Goal: Task Accomplishment & Management: Use online tool/utility

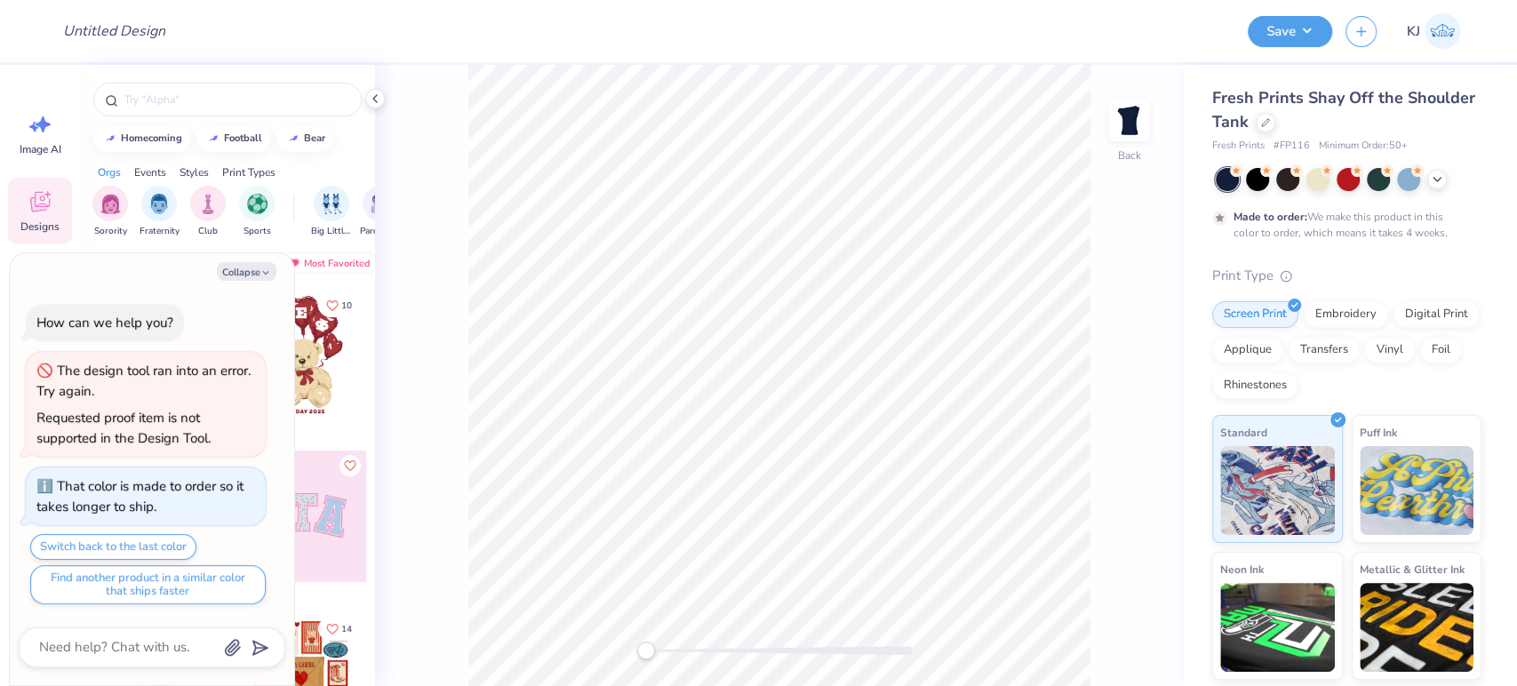
drag, startPoint x: 237, startPoint y: 278, endPoint x: 190, endPoint y: 286, distance: 47.8
click at [236, 277] on button "Collapse" at bounding box center [247, 271] width 60 height 19
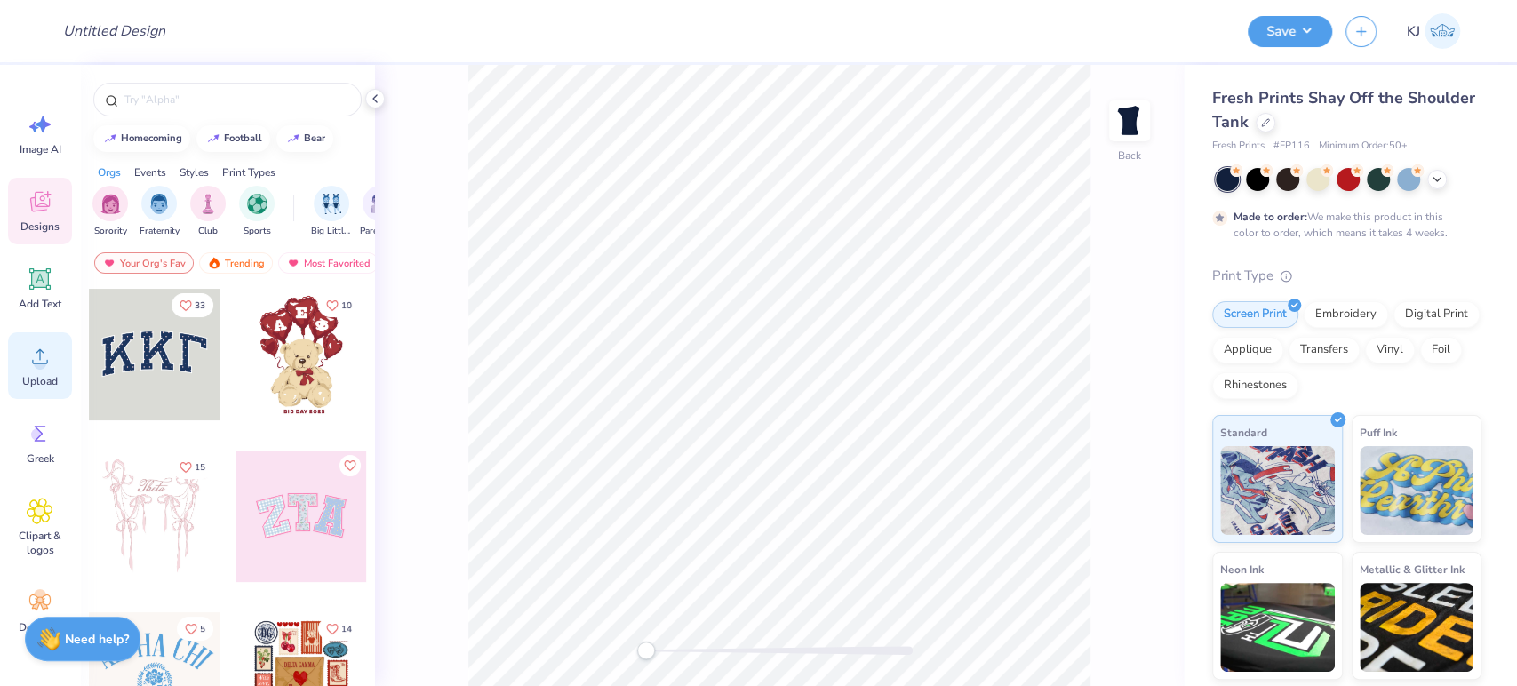
click at [41, 347] on icon at bounding box center [40, 356] width 27 height 27
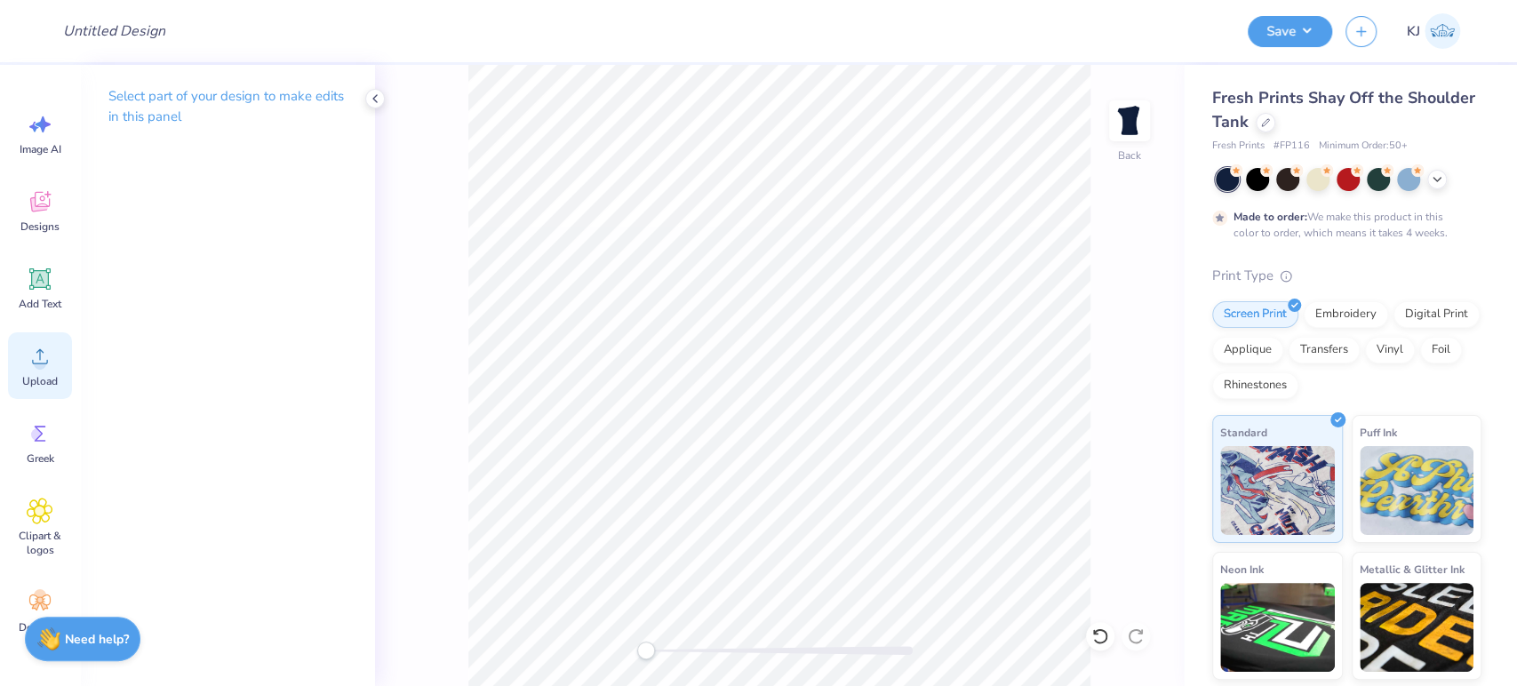
click at [20, 361] on div "Upload" at bounding box center [40, 365] width 64 height 67
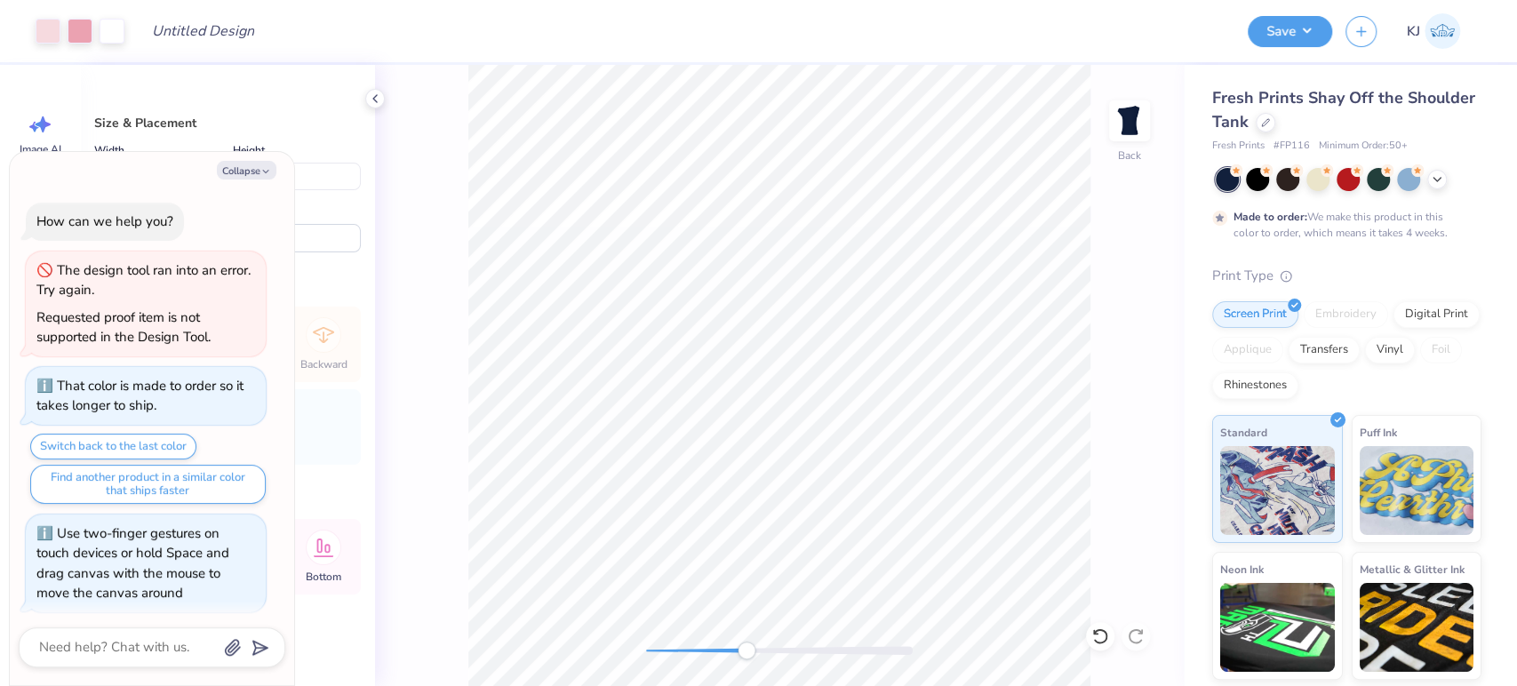
scroll to position [7, 0]
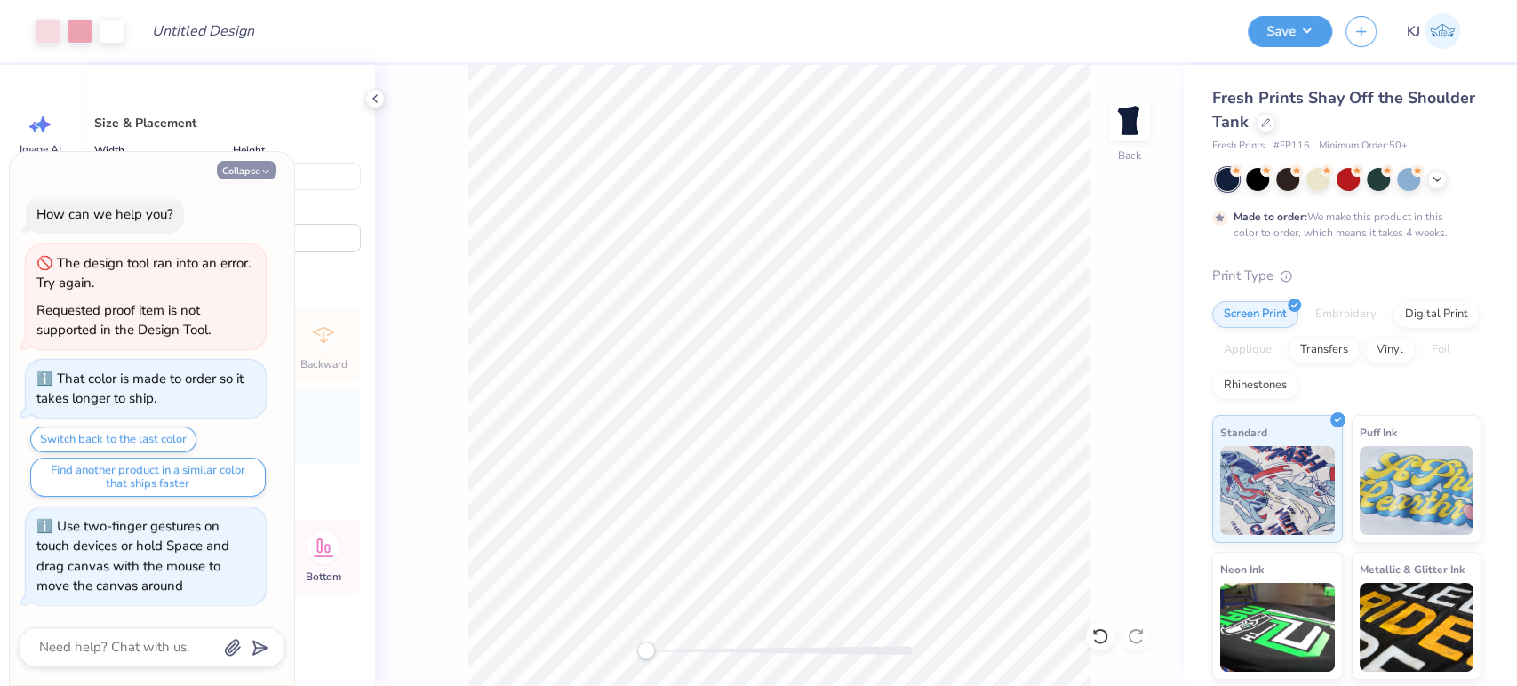
click at [267, 167] on icon "button" at bounding box center [265, 171] width 11 height 11
type textarea "x"
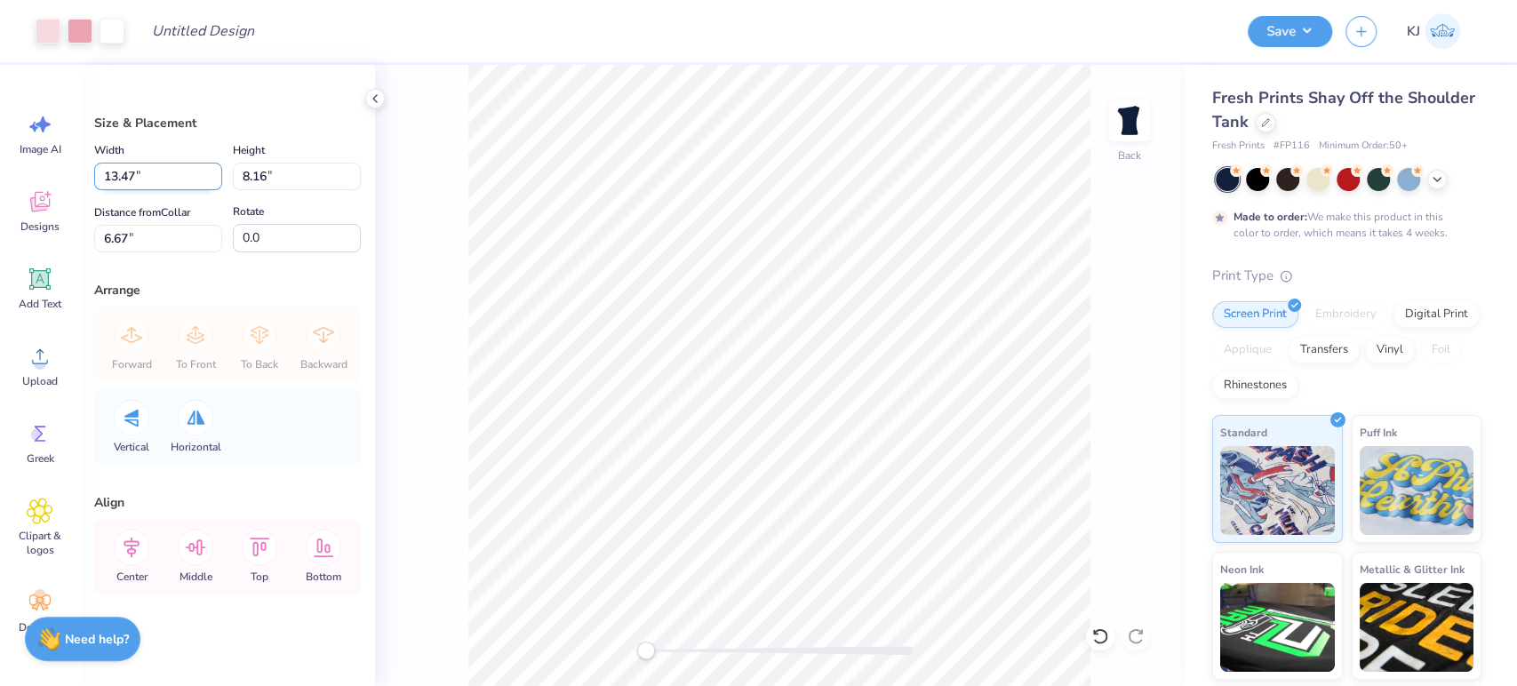
click at [124, 179] on input "13.47" at bounding box center [158, 177] width 128 height 28
type input "7.00"
type input "4.24"
click at [116, 243] on input "8.63" at bounding box center [158, 239] width 128 height 28
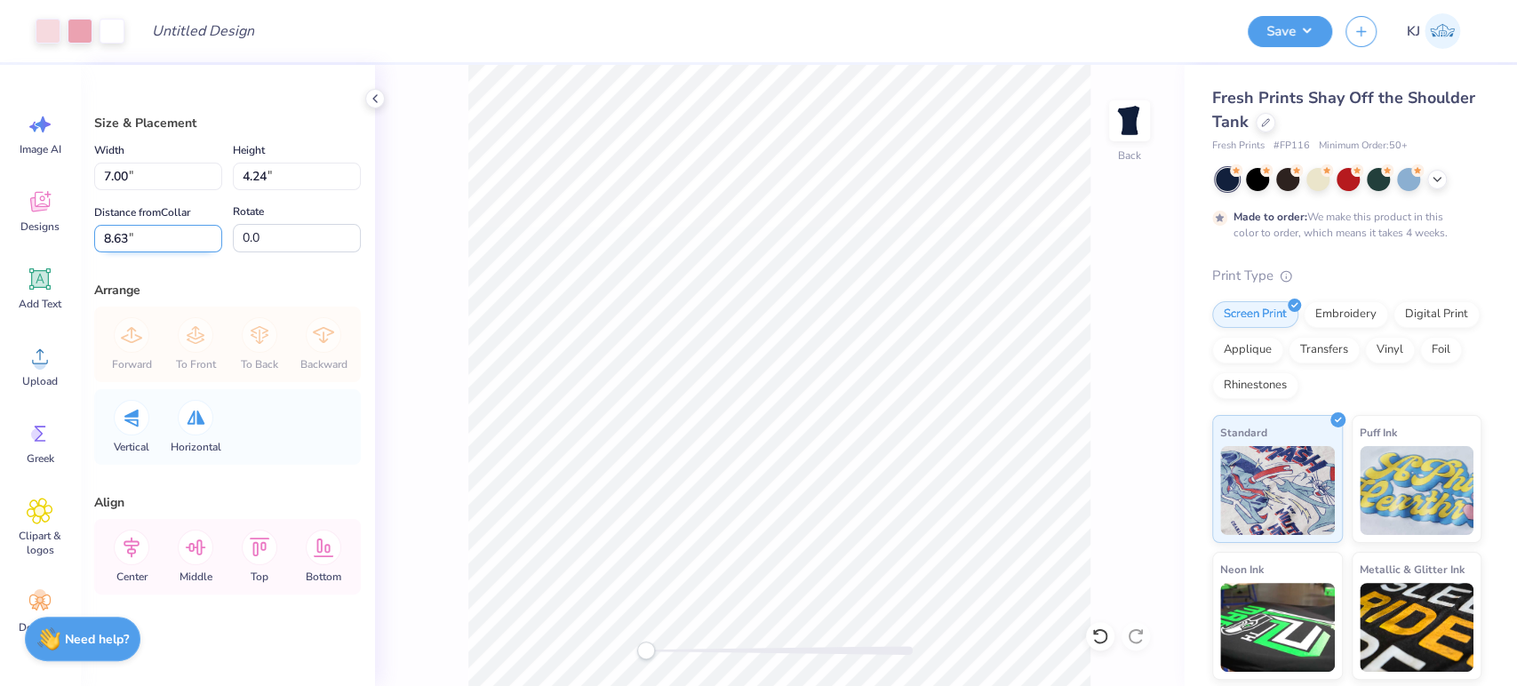
click at [115, 242] on input "8.63" at bounding box center [158, 239] width 128 height 28
type input "3"
click at [1324, 28] on button "Save" at bounding box center [1290, 28] width 84 height 31
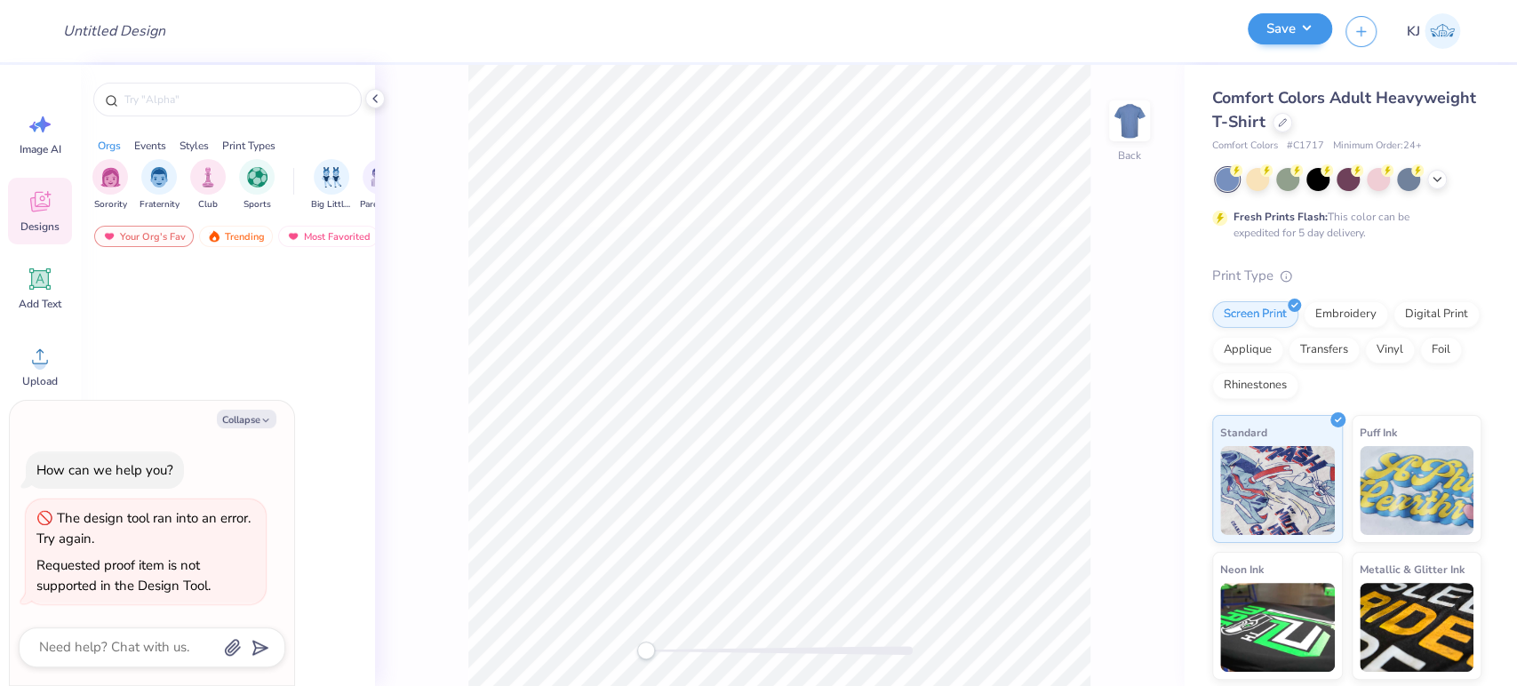
type textarea "x"
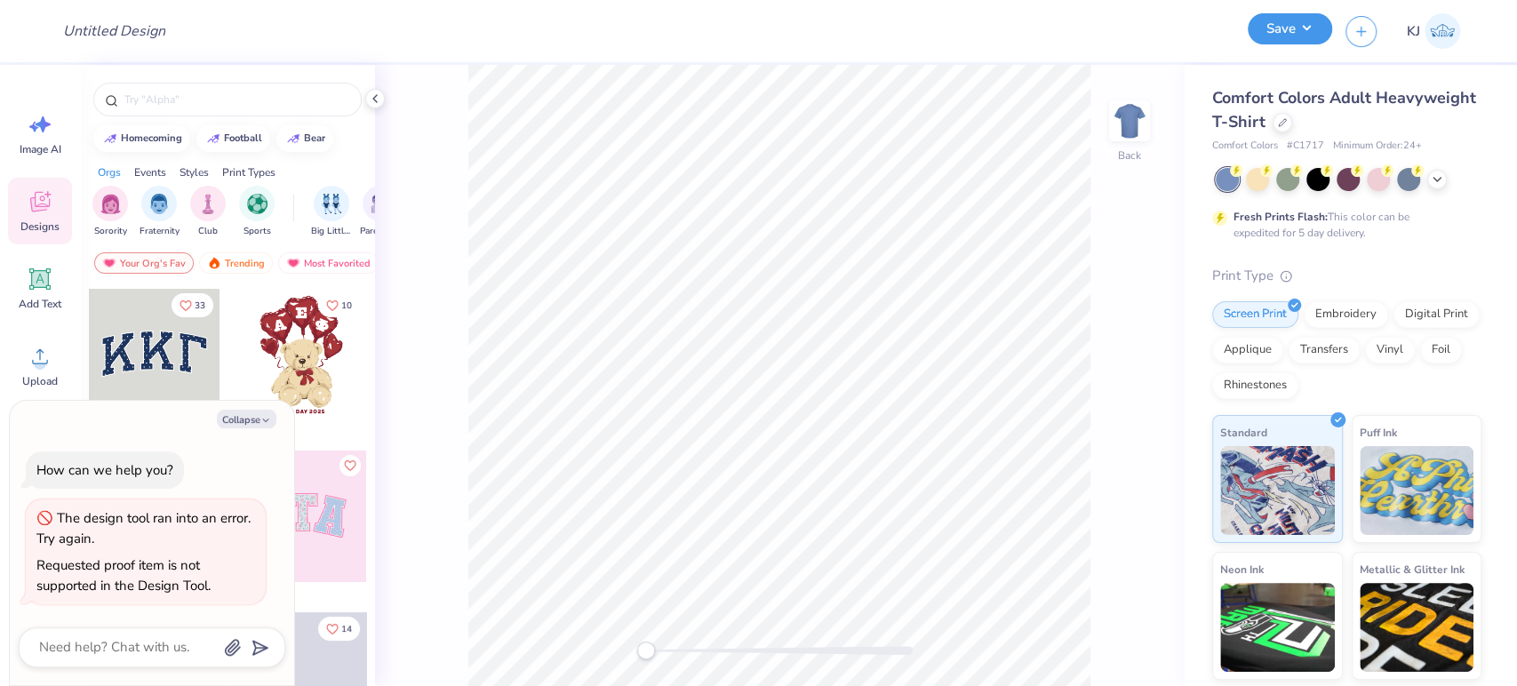
click at [1308, 43] on button "Save" at bounding box center [1290, 28] width 84 height 31
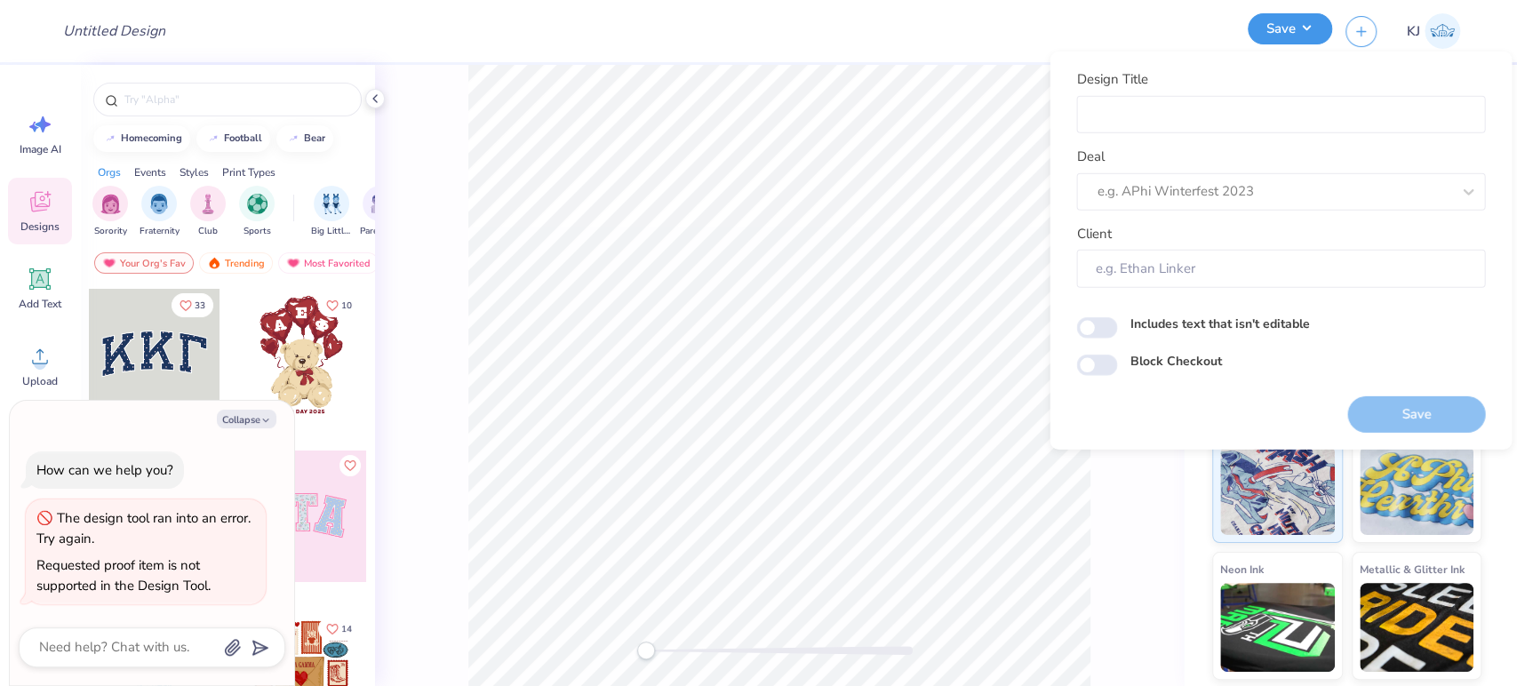
type textarea "x"
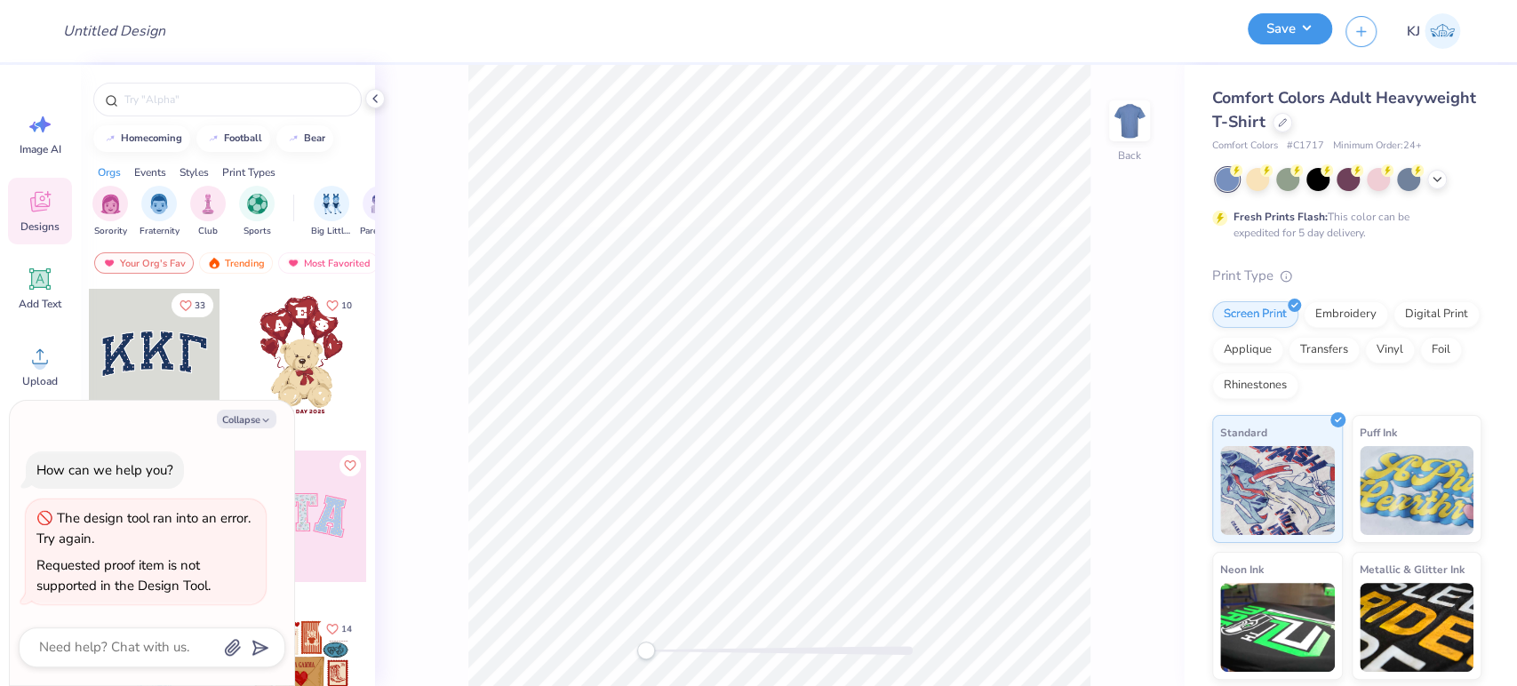
click at [1276, 22] on button "Save" at bounding box center [1290, 28] width 84 height 31
click at [232, 420] on button "Collapse" at bounding box center [247, 419] width 60 height 19
type textarea "x"
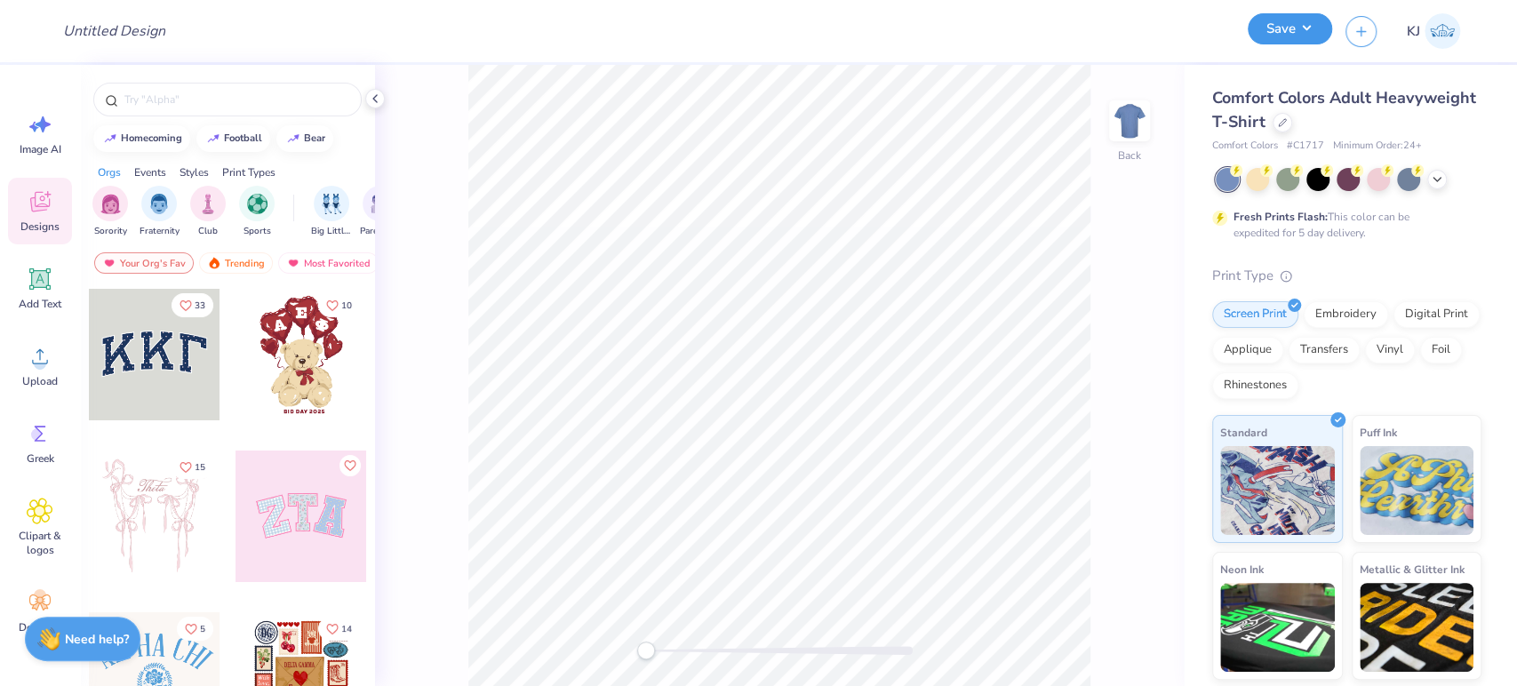
click at [1324, 33] on button "Save" at bounding box center [1290, 28] width 84 height 31
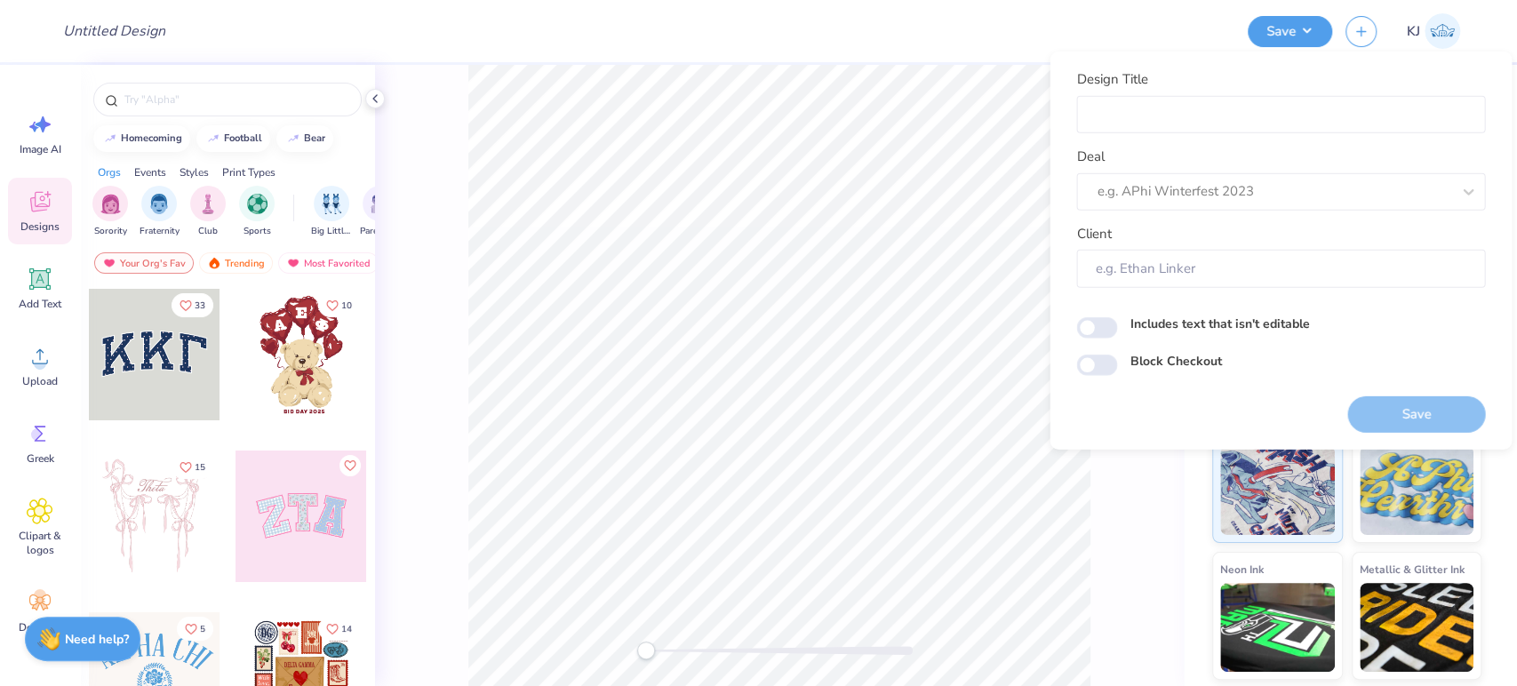
drag, startPoint x: 910, startPoint y: 55, endPoint x: 1098, endPoint y: 173, distance: 221.7
click at [910, 56] on div "Design Title" at bounding box center [642, 31] width 1186 height 62
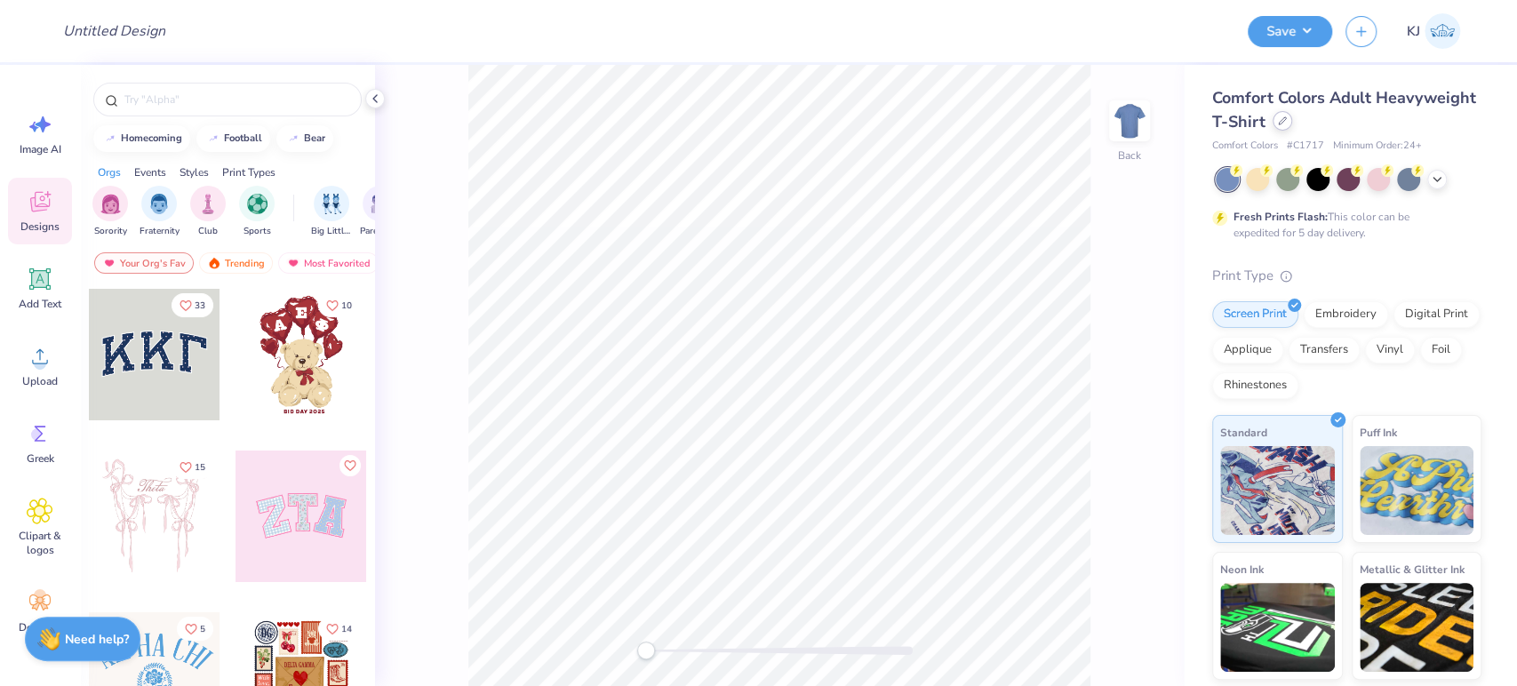
click at [1292, 125] on div at bounding box center [1283, 121] width 20 height 20
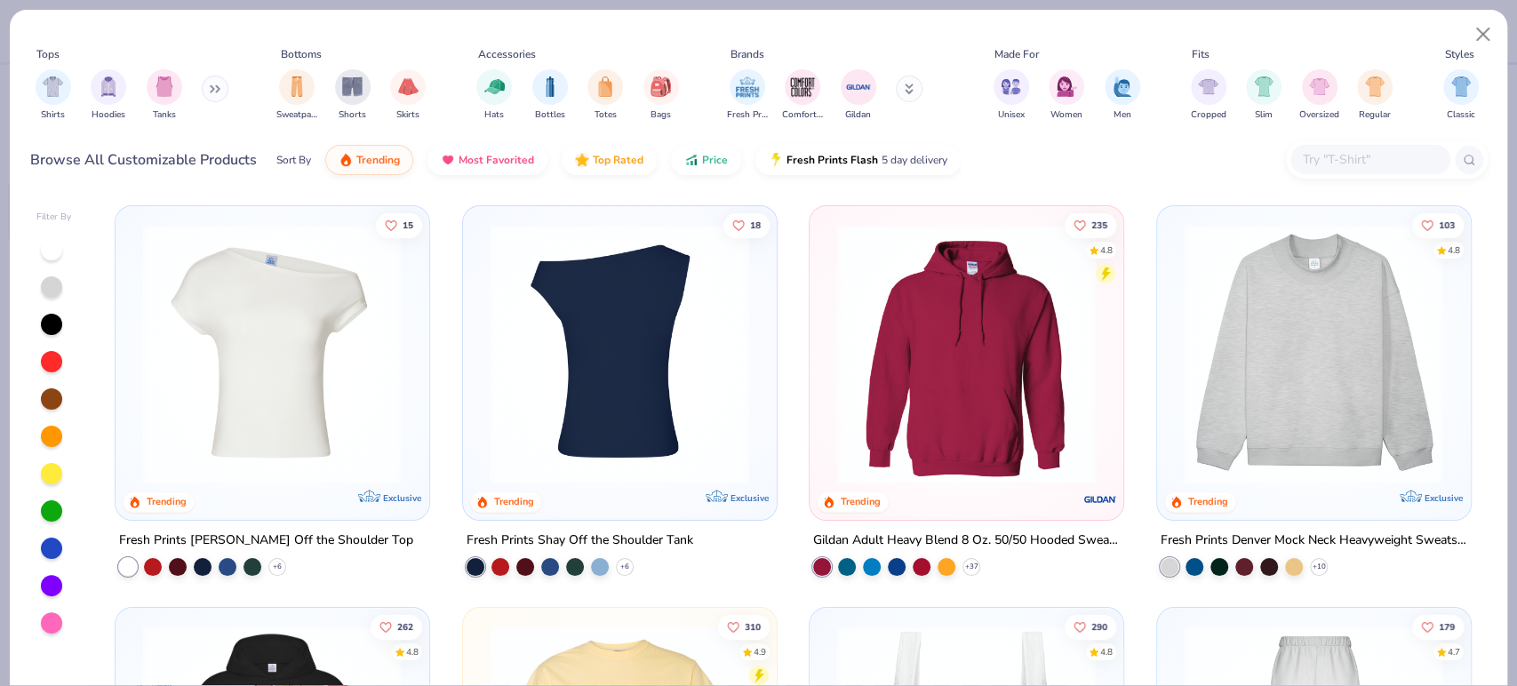
click at [651, 393] on img at bounding box center [619, 354] width 277 height 260
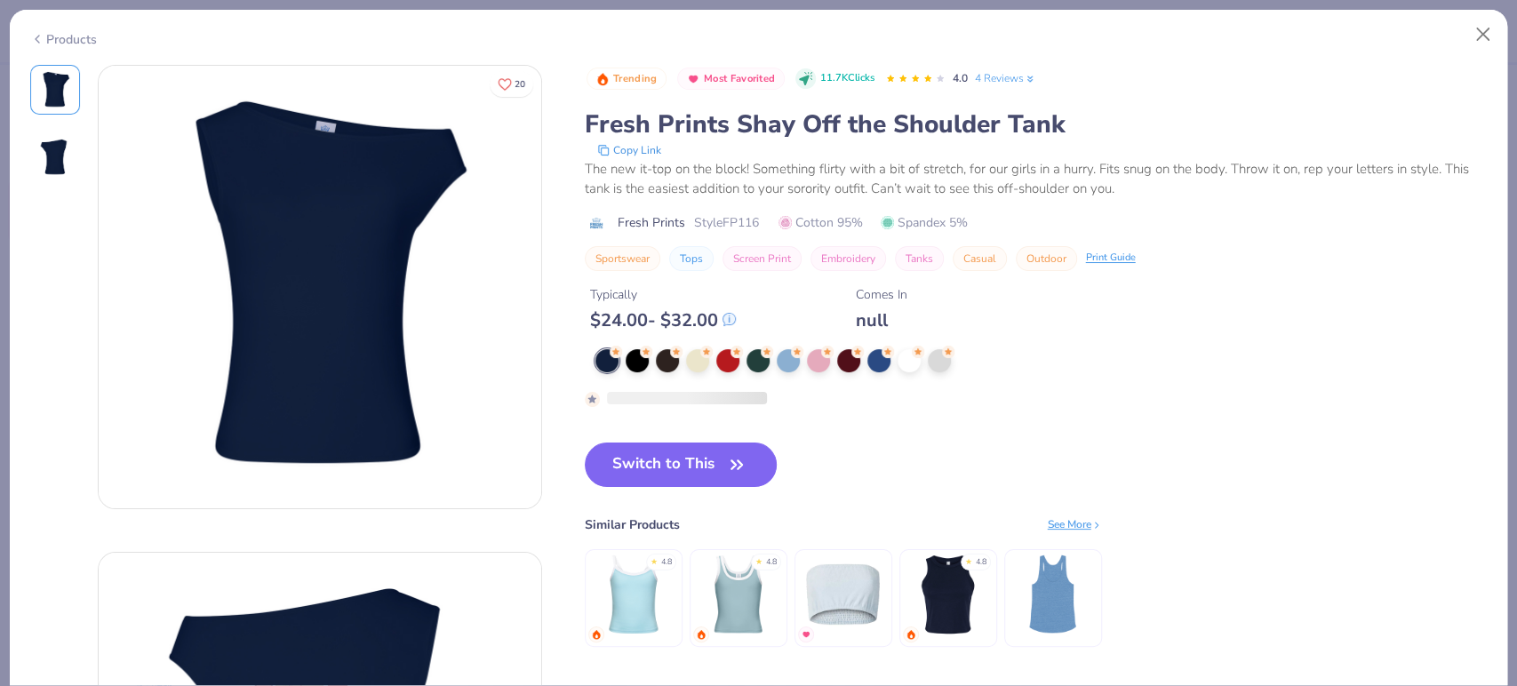
drag, startPoint x: 666, startPoint y: 472, endPoint x: 1017, endPoint y: 581, distance: 367.7
click at [666, 471] on button "Switch to This" at bounding box center [681, 465] width 193 height 44
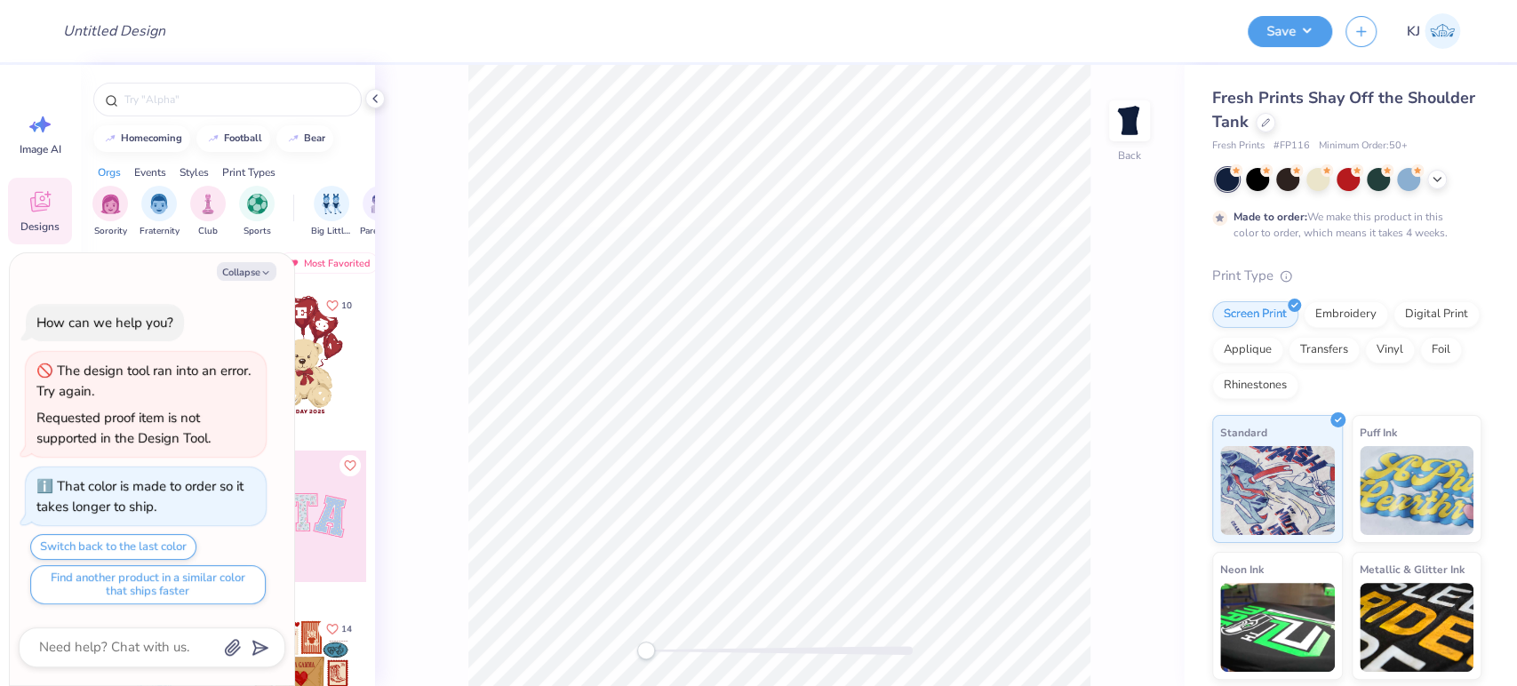
click at [255, 284] on div "Collapse How can we help you? The design tool ran into an error. Try again. Req…" at bounding box center [152, 469] width 284 height 433
drag, startPoint x: 254, startPoint y: 280, endPoint x: 102, endPoint y: 339, distance: 162.9
click at [253, 279] on button "Collapse" at bounding box center [247, 271] width 60 height 19
type textarea "x"
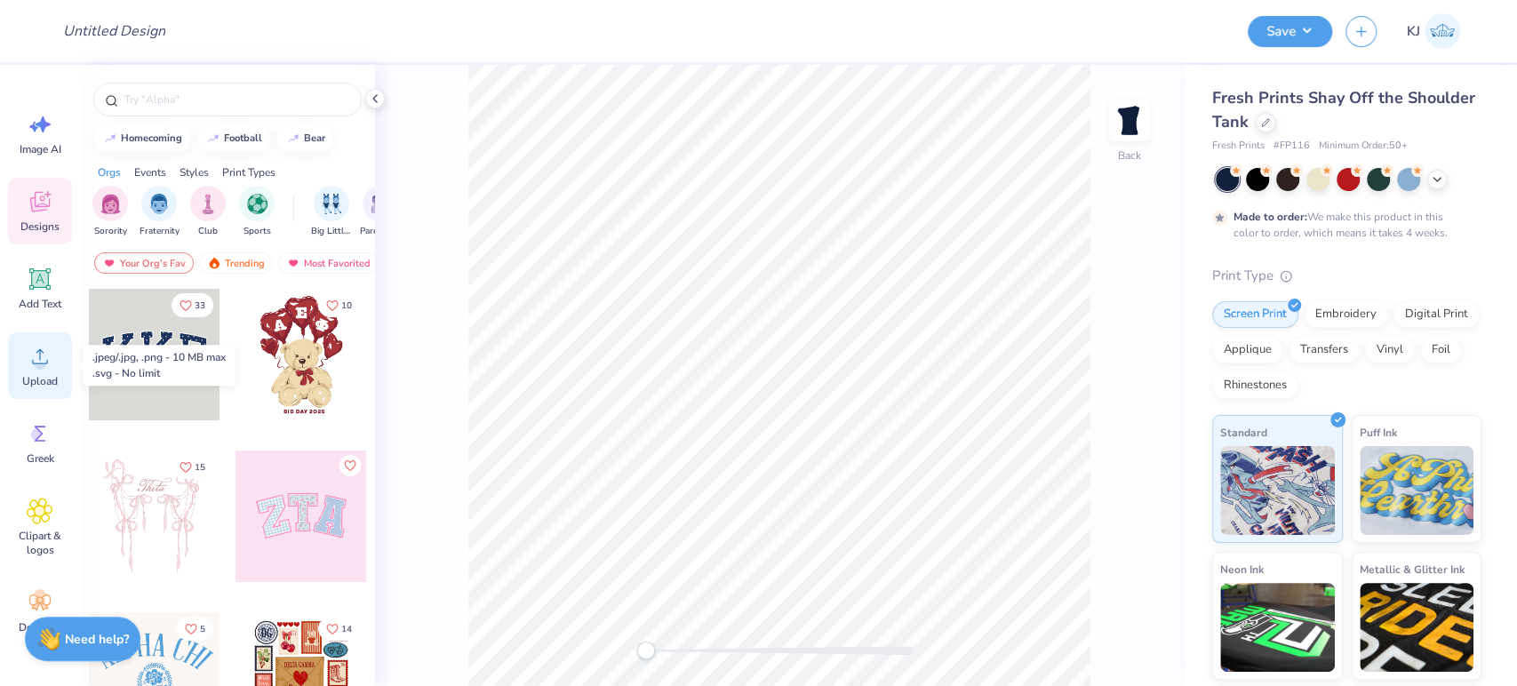
click at [49, 369] on icon at bounding box center [40, 356] width 27 height 27
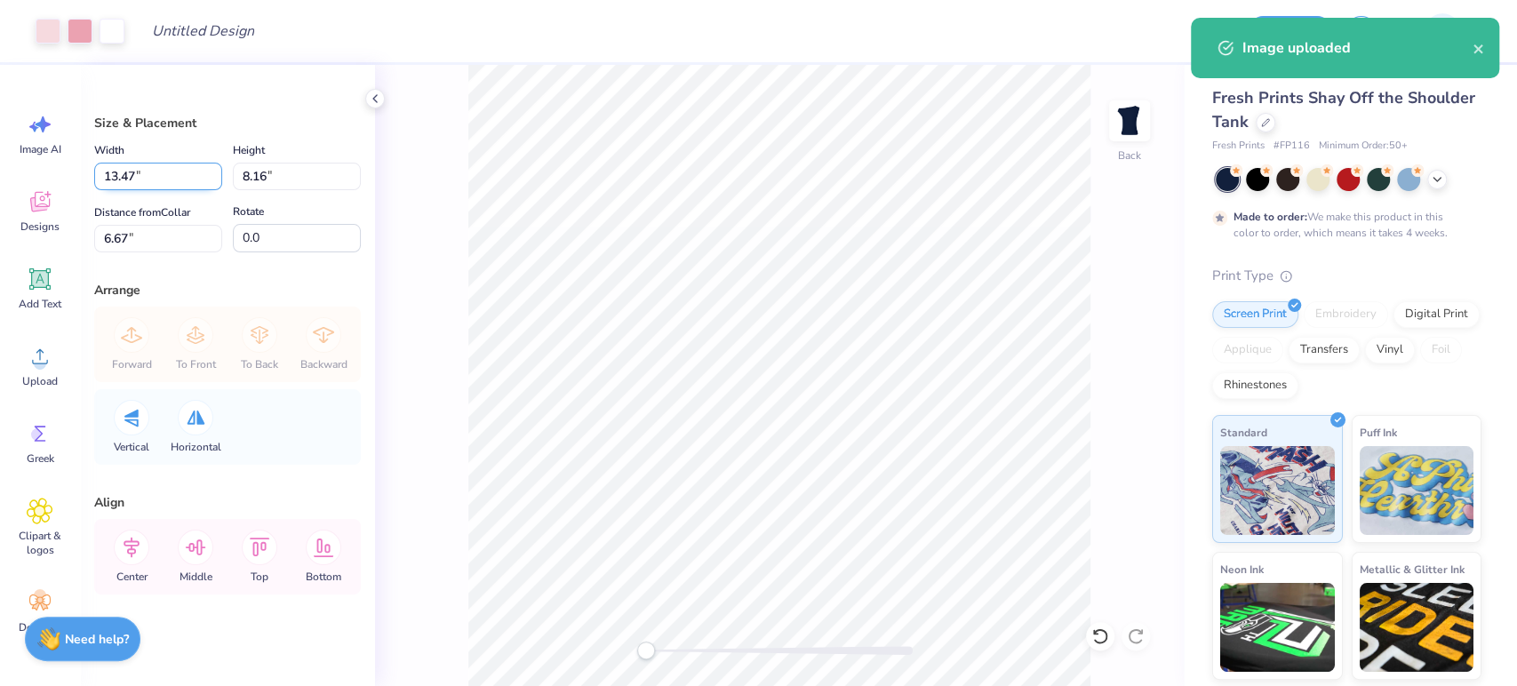
click at [98, 185] on input "13.47" at bounding box center [158, 177] width 128 height 28
click at [108, 180] on input "13.47" at bounding box center [158, 177] width 128 height 28
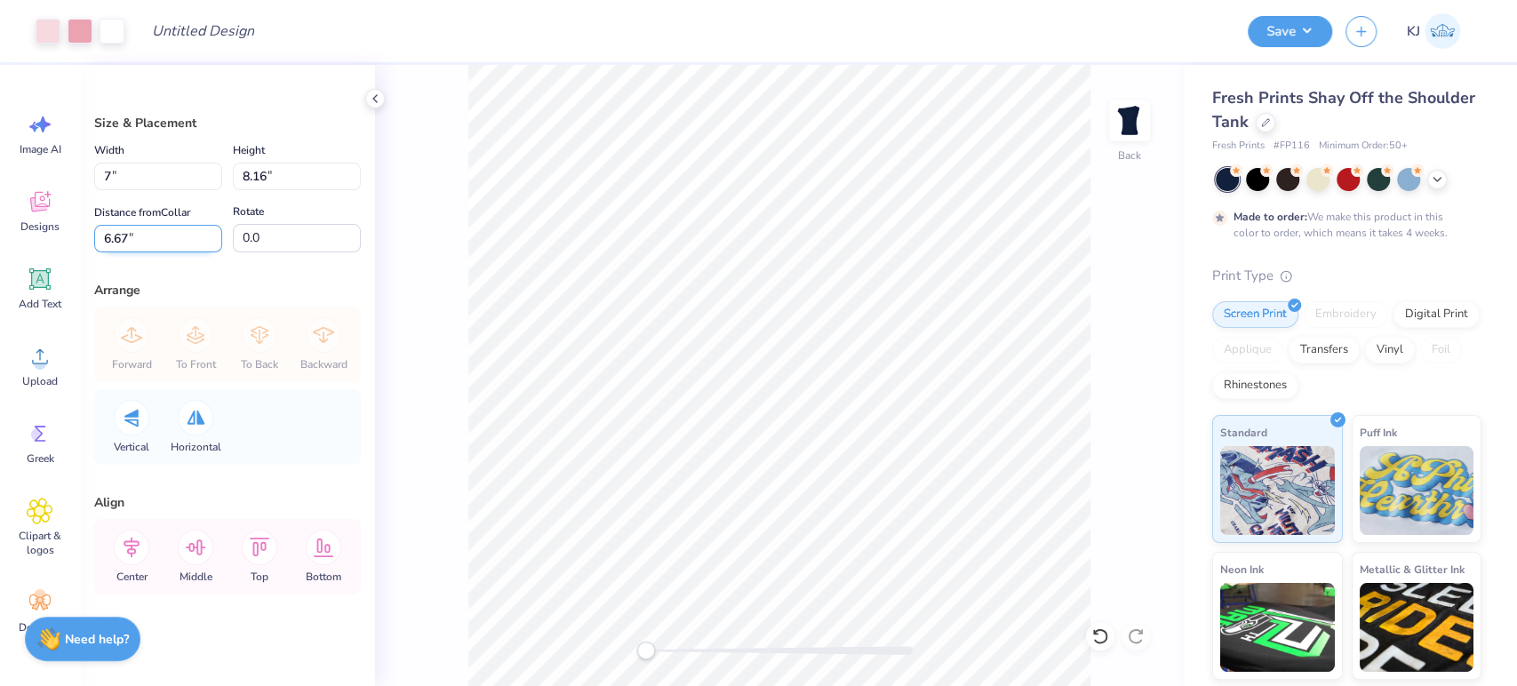
click at [108, 233] on input "6.67" at bounding box center [158, 239] width 128 height 28
type input "7.00"
type input "4.24"
click at [108, 233] on input "8.633" at bounding box center [158, 239] width 128 height 28
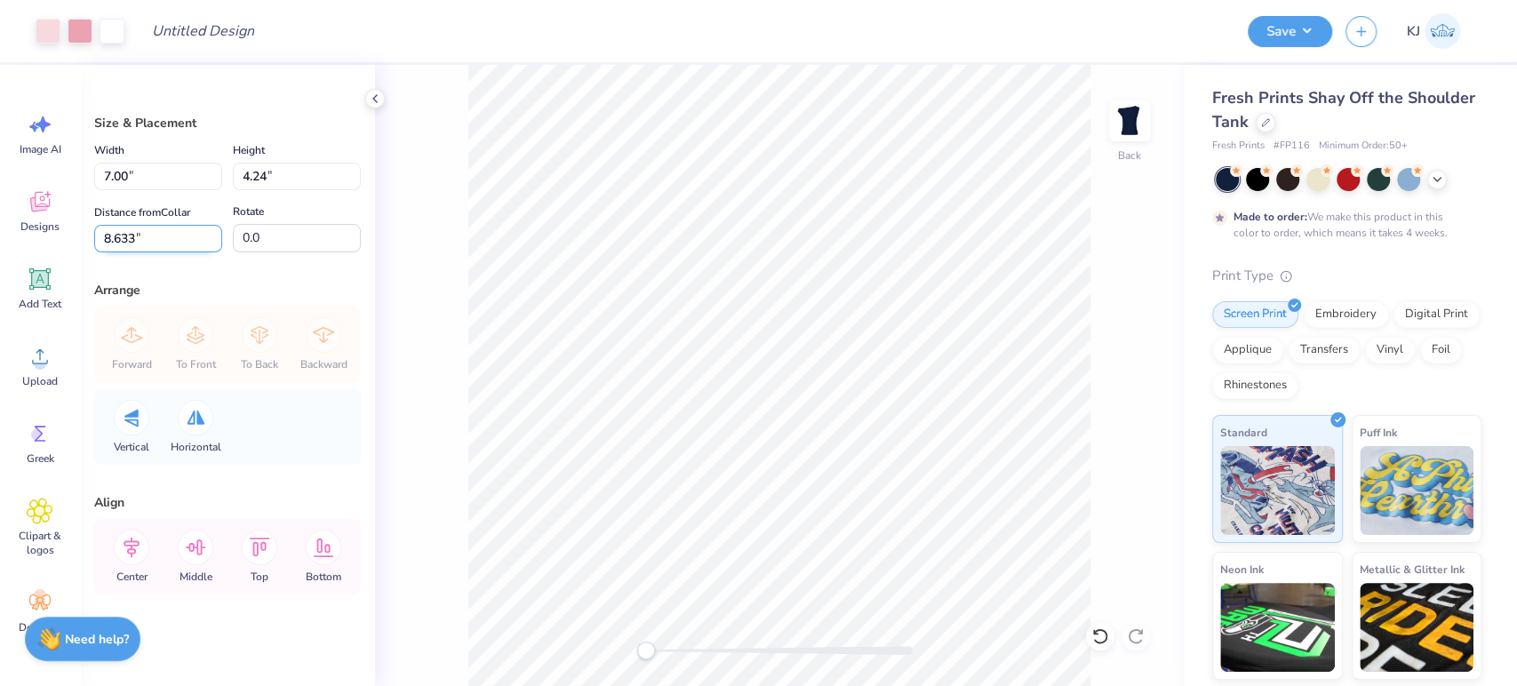
click at [108, 233] on input "8.633" at bounding box center [158, 239] width 128 height 28
type input "3"
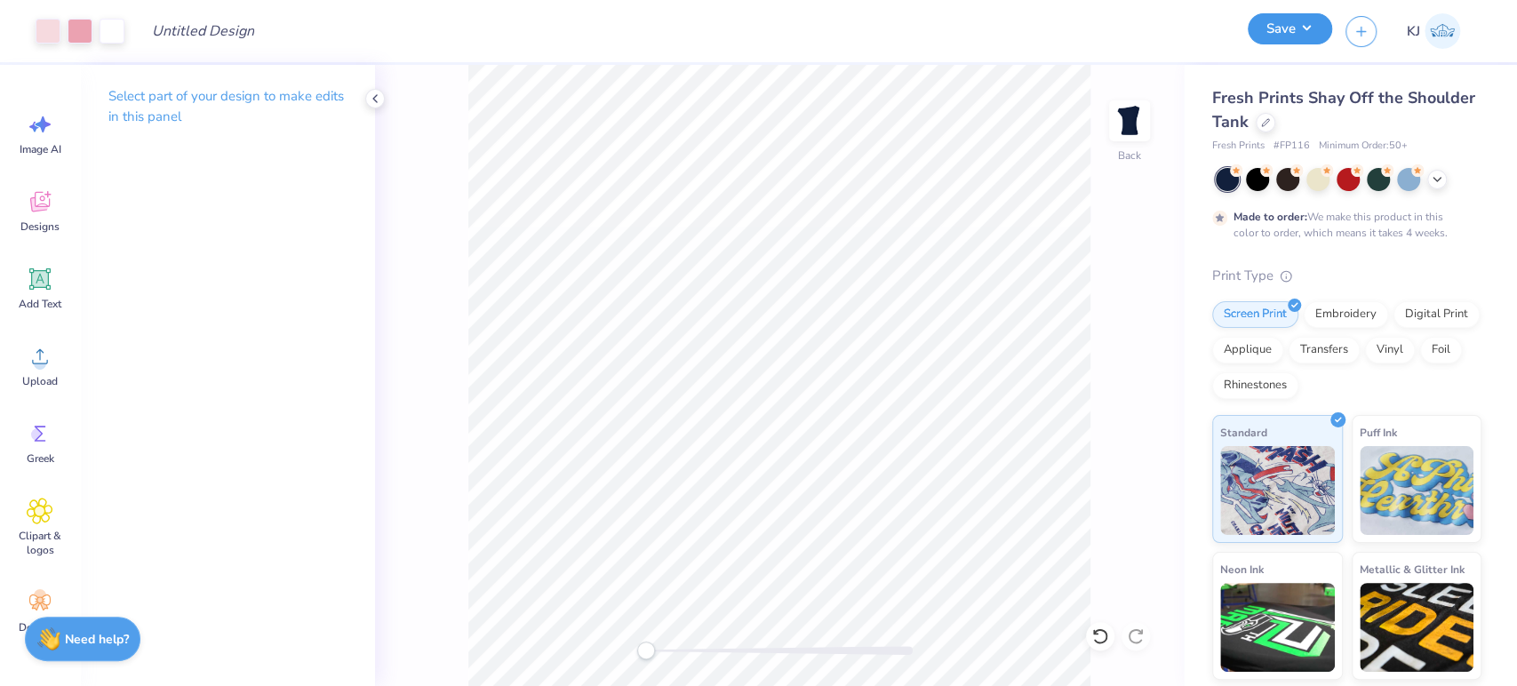
click at [1317, 26] on button "Save" at bounding box center [1290, 28] width 84 height 31
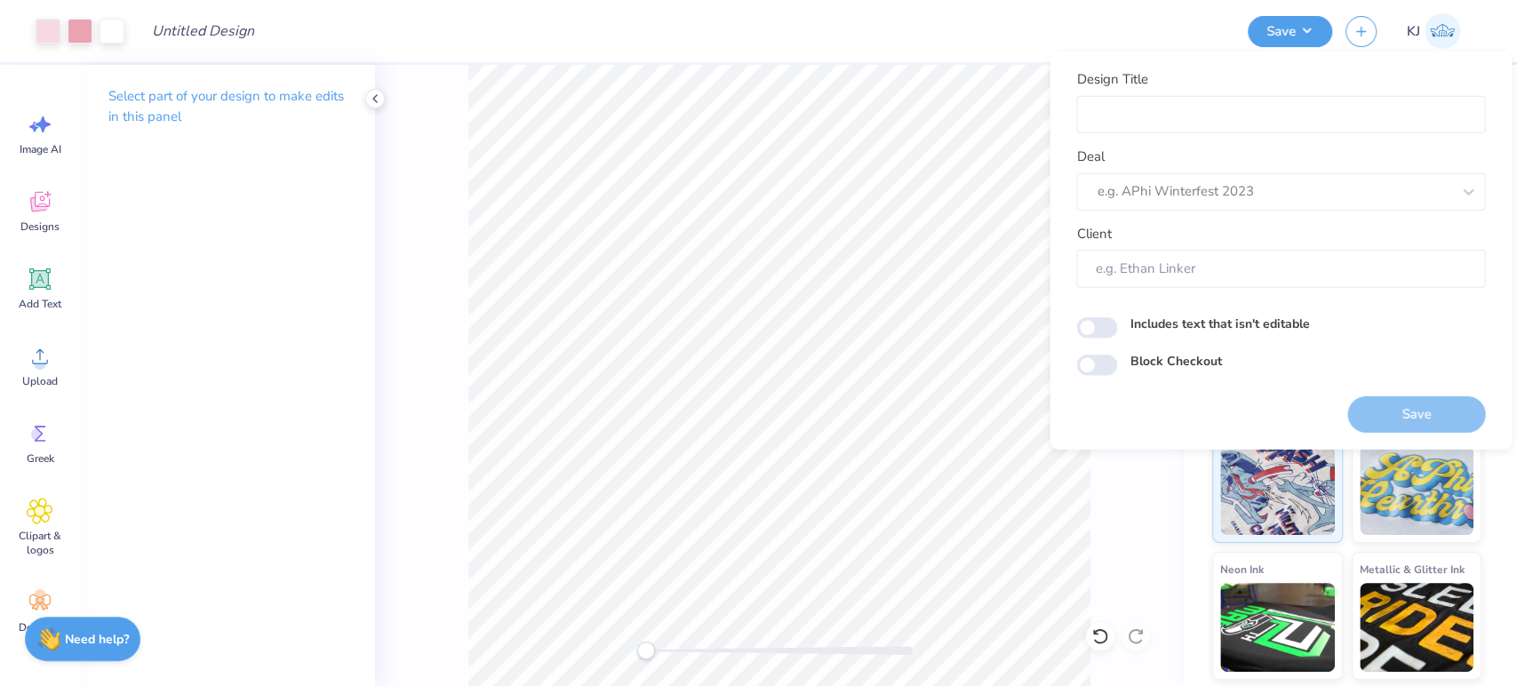
click at [369, 100] on icon at bounding box center [375, 99] width 14 height 14
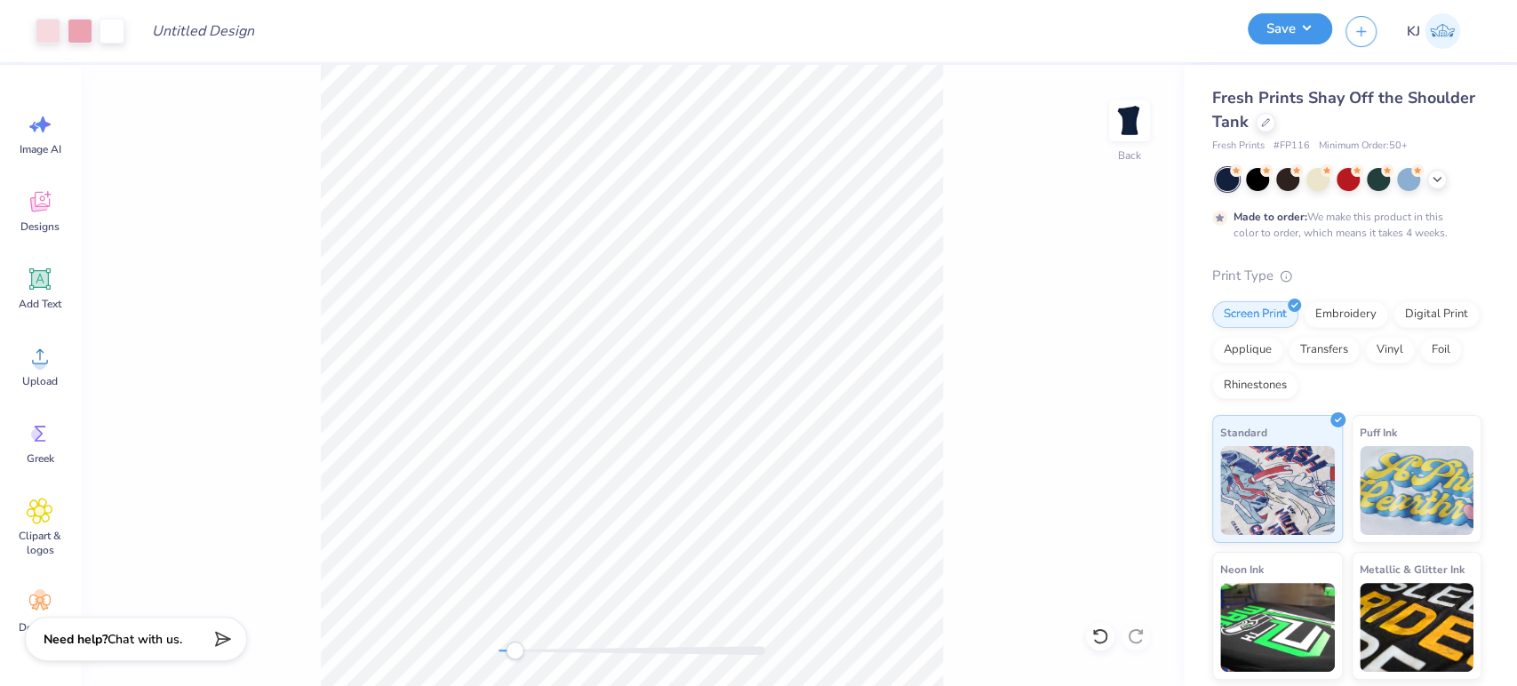
click at [1316, 35] on button "Save" at bounding box center [1290, 28] width 84 height 31
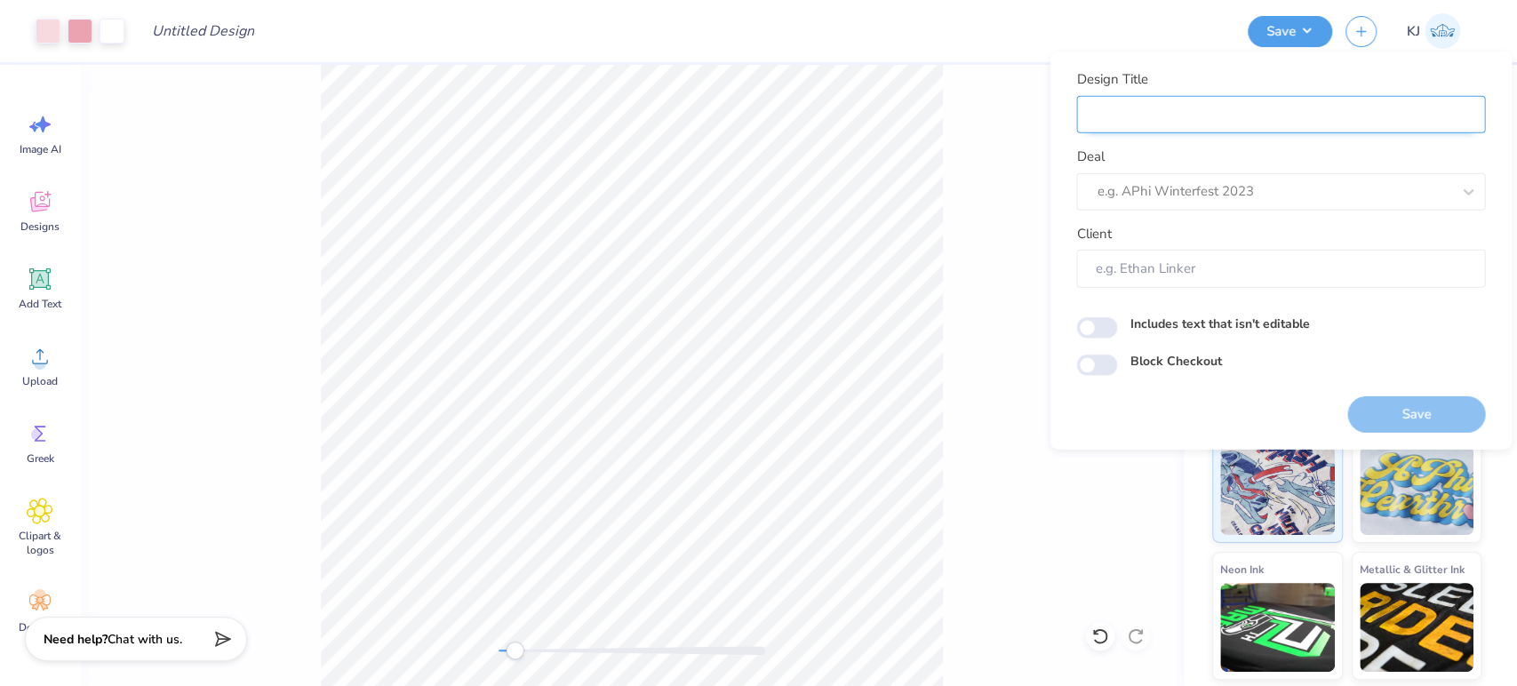
click at [1156, 110] on input "Design Title" at bounding box center [1280, 114] width 409 height 38
click at [1165, 186] on div at bounding box center [1274, 192] width 354 height 24
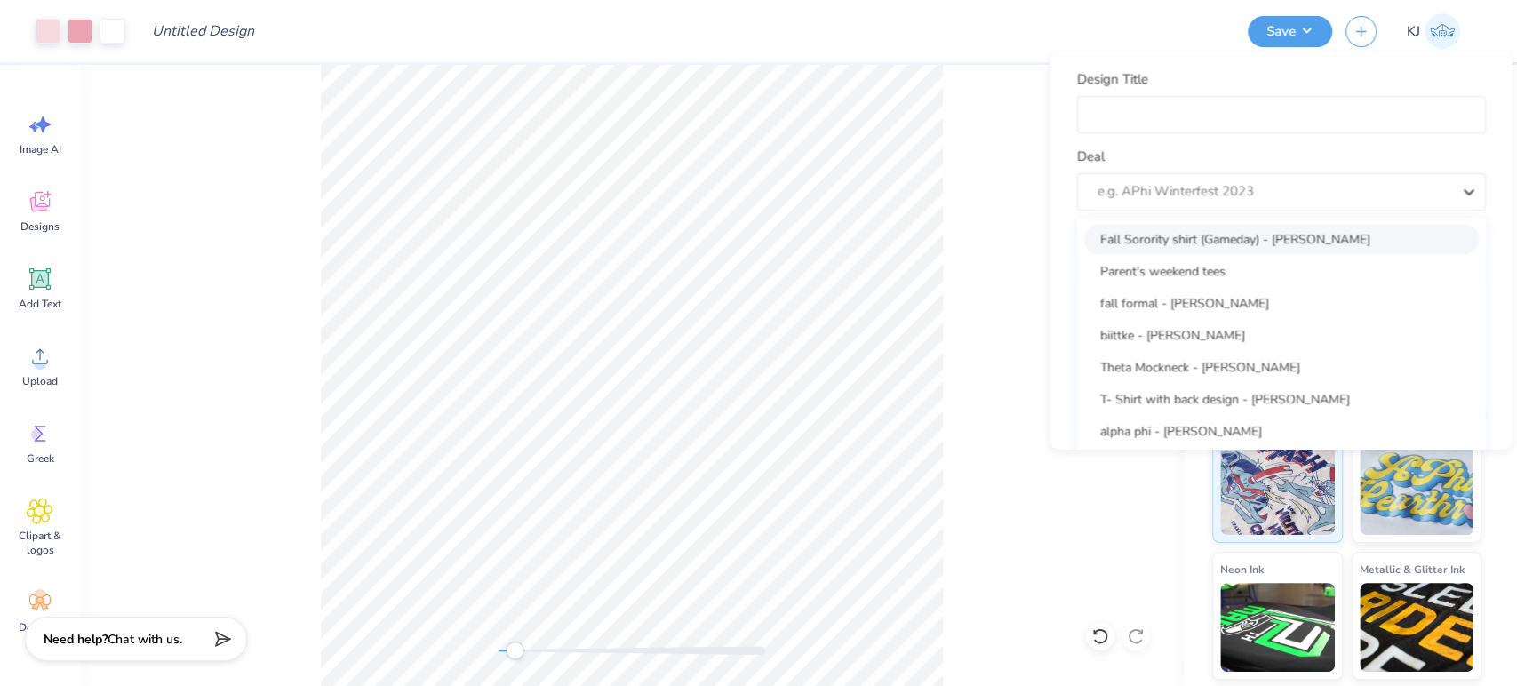
click at [1164, 148] on div "Deal option Fall Sorority shirt (Gameday) - Sarai Moll focused, 1 of 25. 25 res…" at bounding box center [1280, 179] width 409 height 64
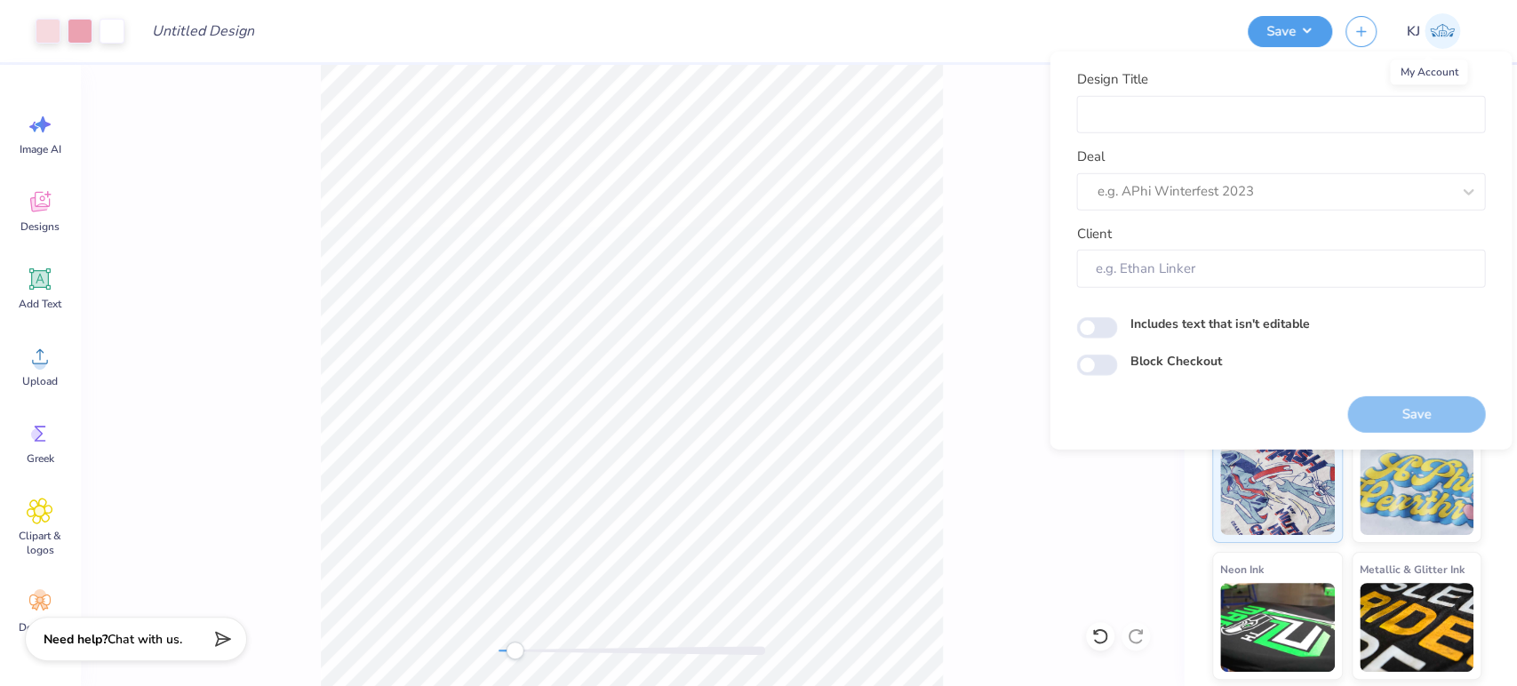
click at [1436, 32] on img at bounding box center [1443, 31] width 36 height 36
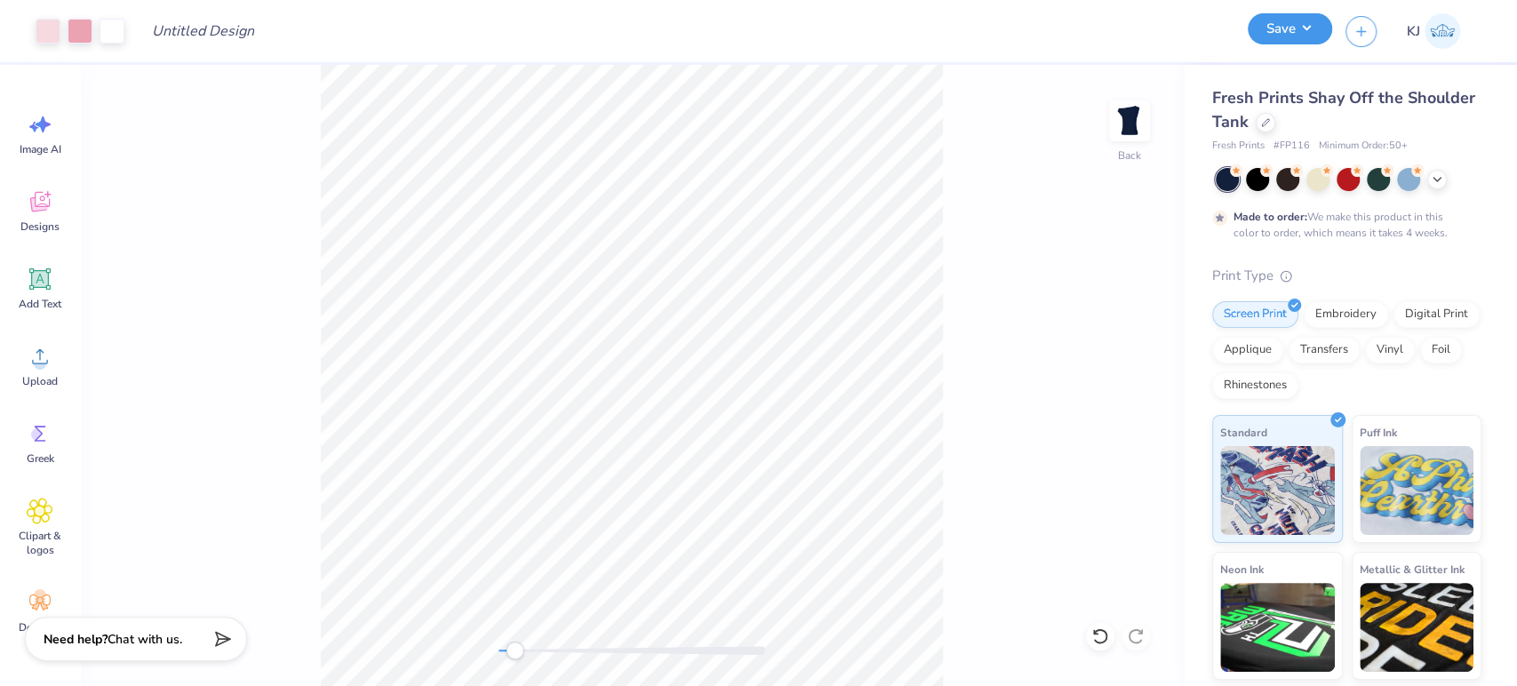
click at [1308, 27] on button "Save" at bounding box center [1290, 28] width 84 height 31
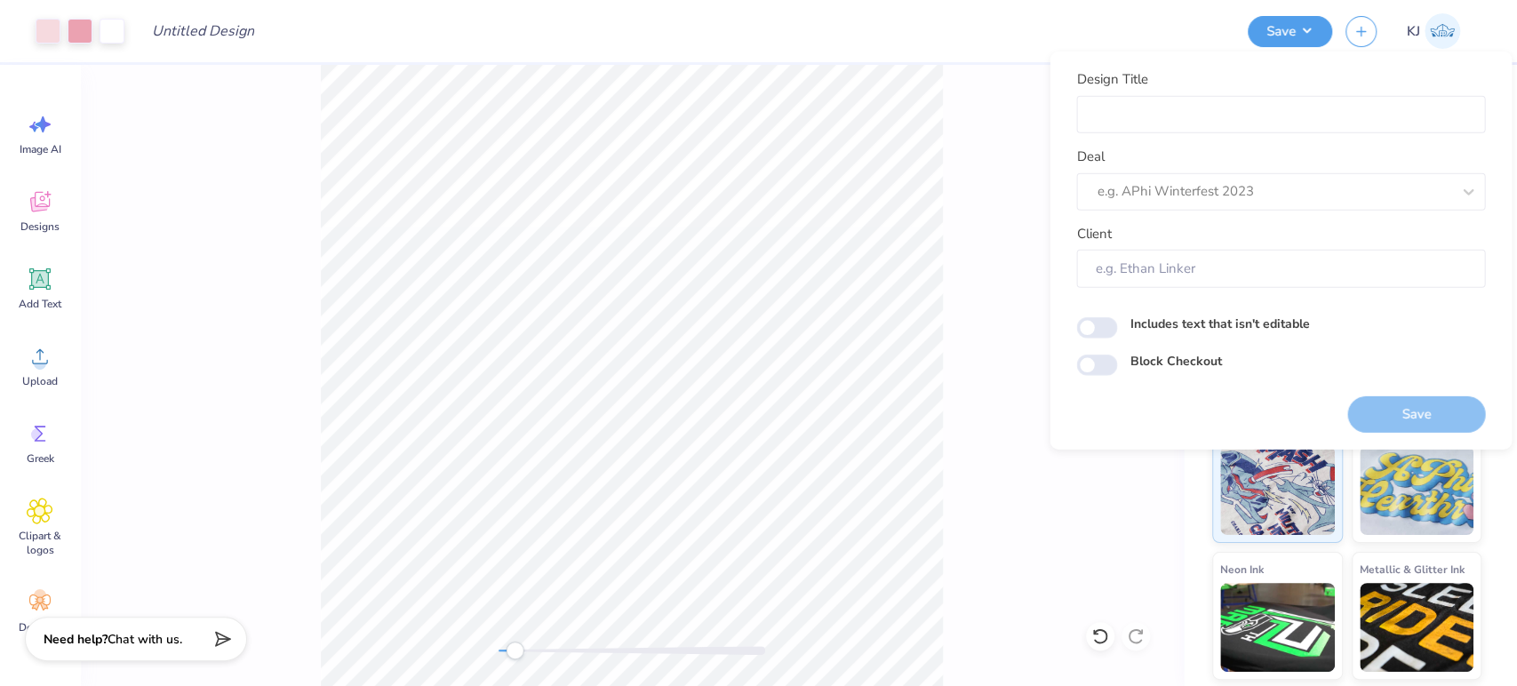
click at [1000, 33] on div "Design Title" at bounding box center [686, 31] width 1097 height 62
